Goal: Find specific page/section: Find specific page/section

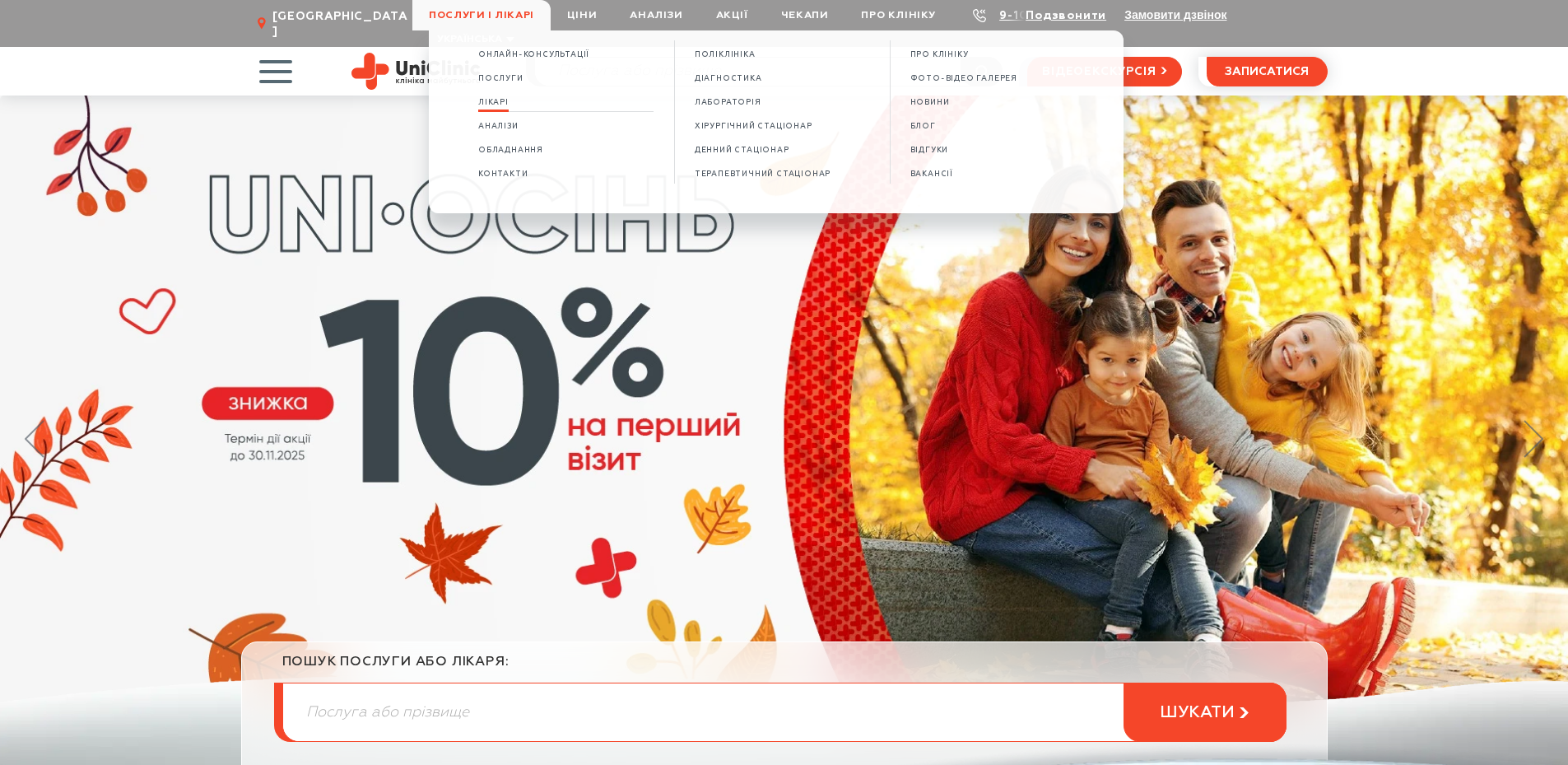
click at [497, 100] on span "Лікарі" at bounding box center [493, 103] width 30 height 9
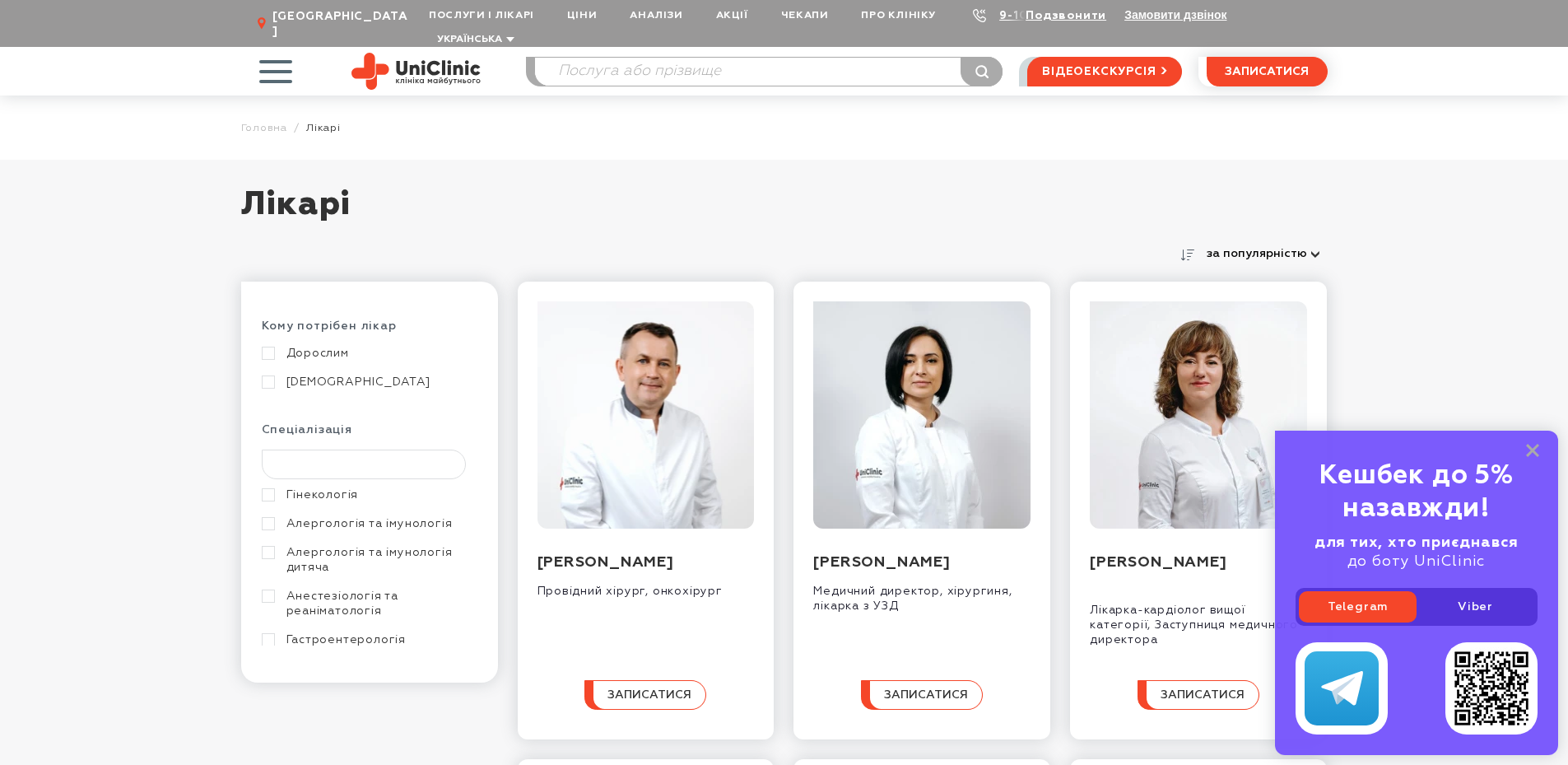
click at [334, 450] on input "text" at bounding box center [364, 464] width 205 height 29
click at [651, 58] on input "search" at bounding box center [769, 72] width 468 height 28
type input "Кар"
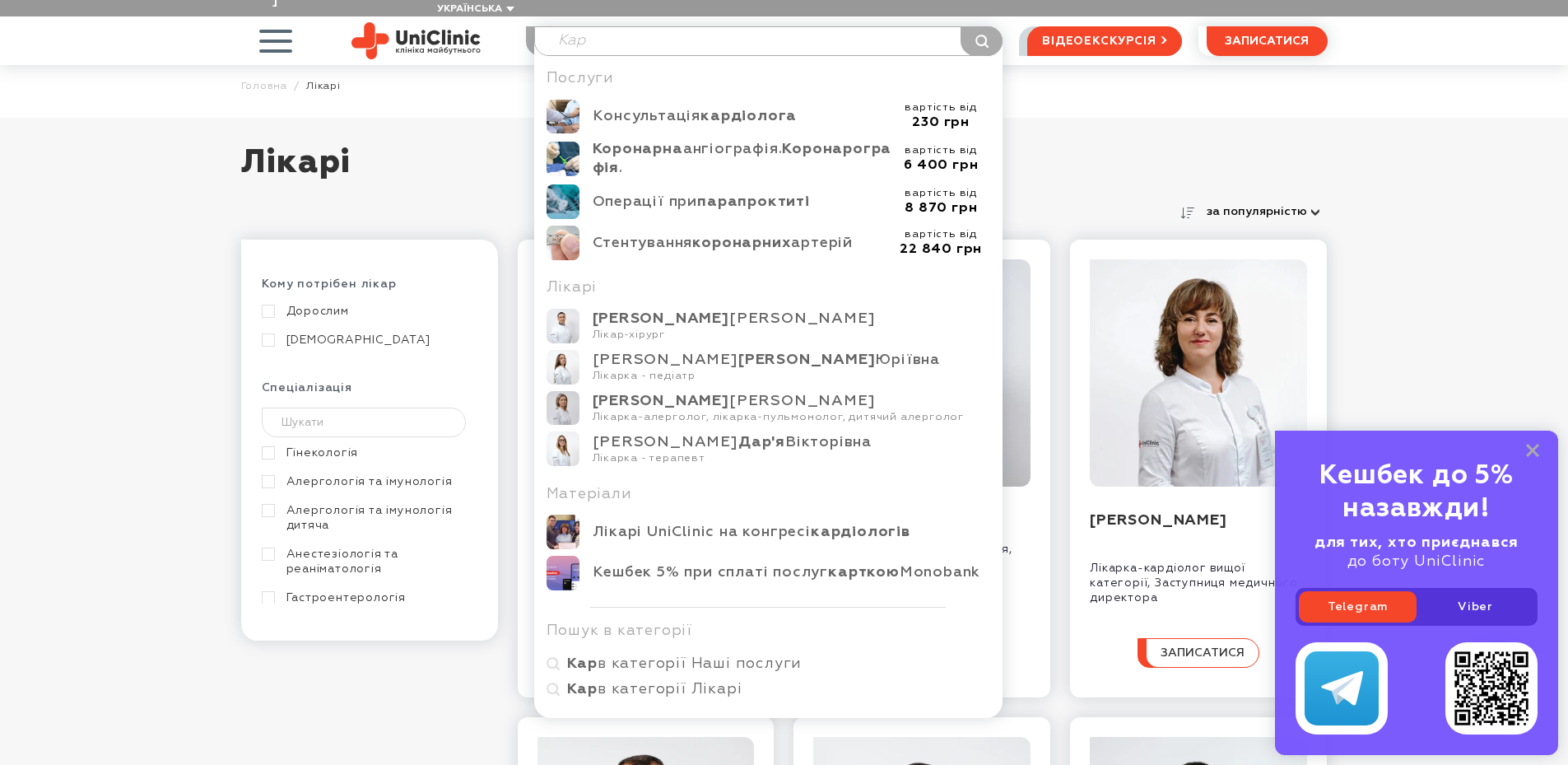
scroll to position [82, 0]
